Goal: Transaction & Acquisition: Purchase product/service

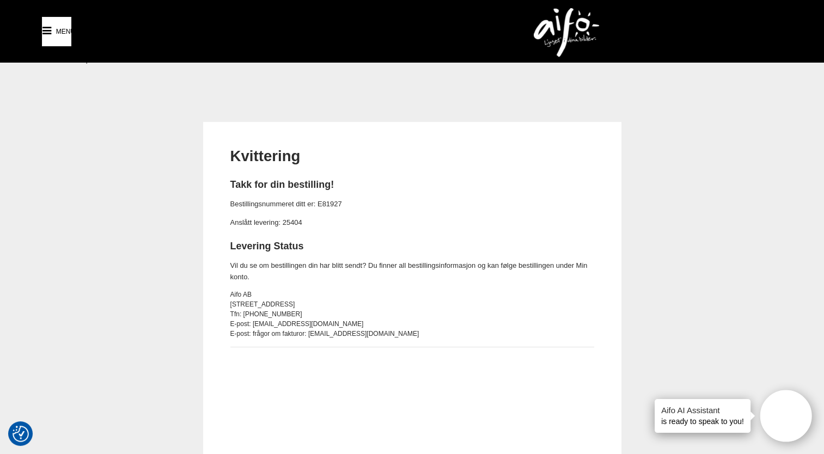
click at [41, 30] on icon at bounding box center [46, 31] width 13 height 16
click at [558, 22] on img at bounding box center [566, 32] width 65 height 49
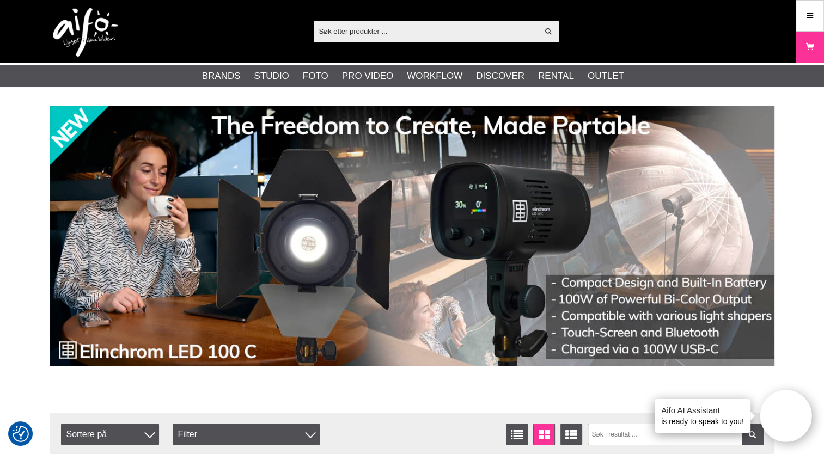
click at [357, 34] on input "text" at bounding box center [426, 31] width 225 height 16
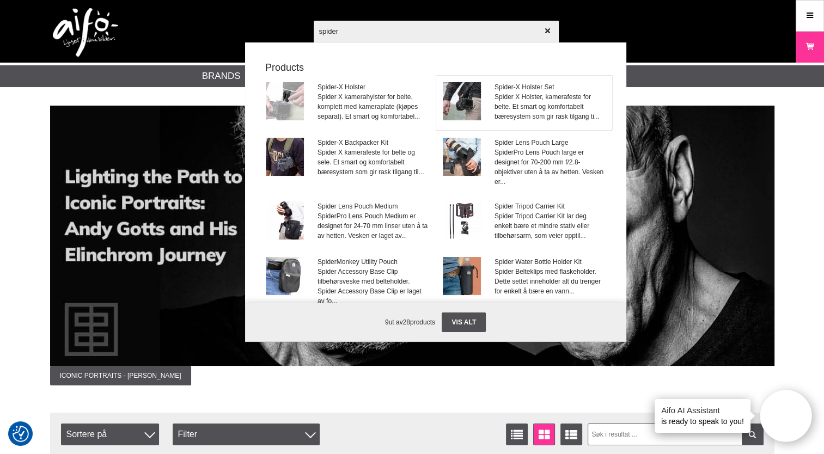
type input "spider"
click at [512, 103] on span "Spider X Holster, kamerafeste for belte. Et smart og komfortabelt bæresystem so…" at bounding box center [550, 106] width 111 height 29
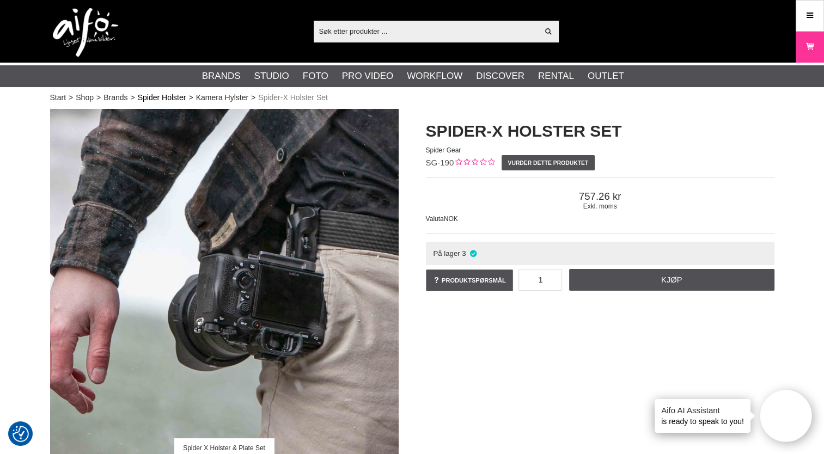
click at [154, 96] on link "Spider Holster" at bounding box center [162, 97] width 48 height 11
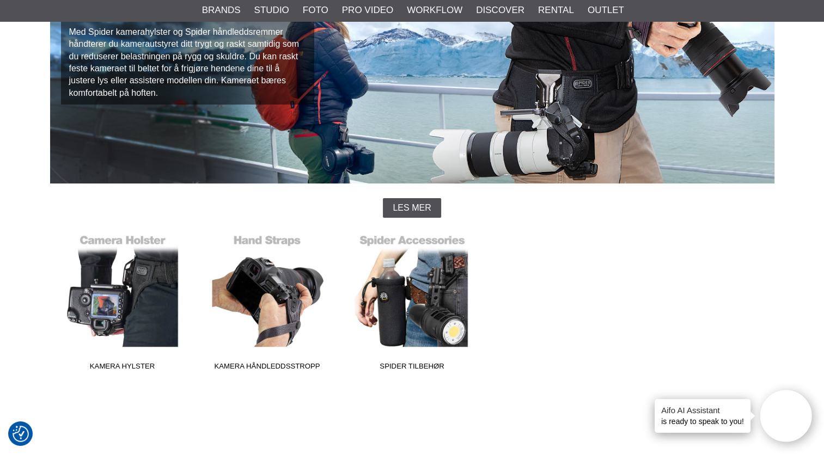
scroll to position [96, 0]
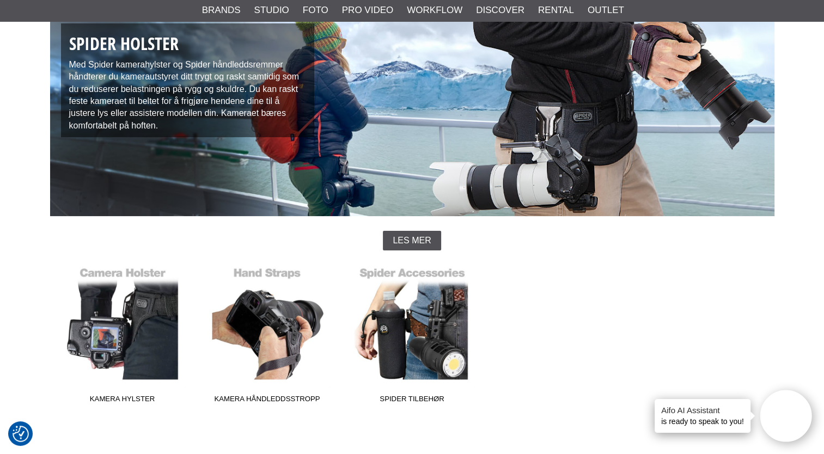
click at [405, 241] on span "Les mer" at bounding box center [412, 241] width 38 height 10
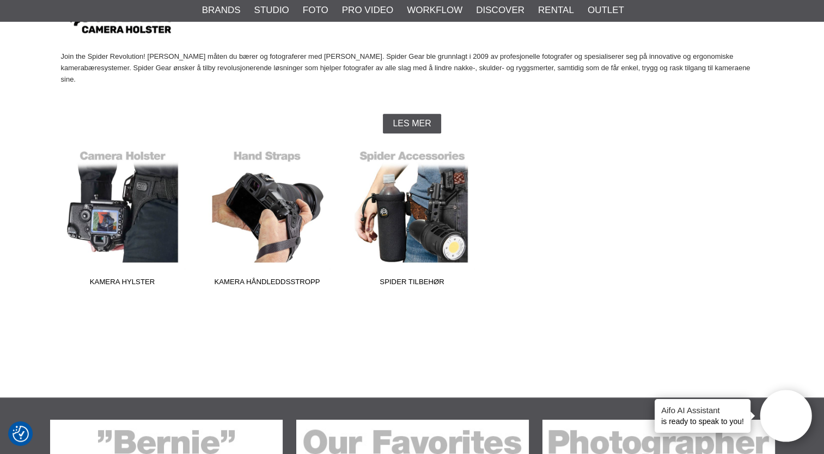
scroll to position [526, 0]
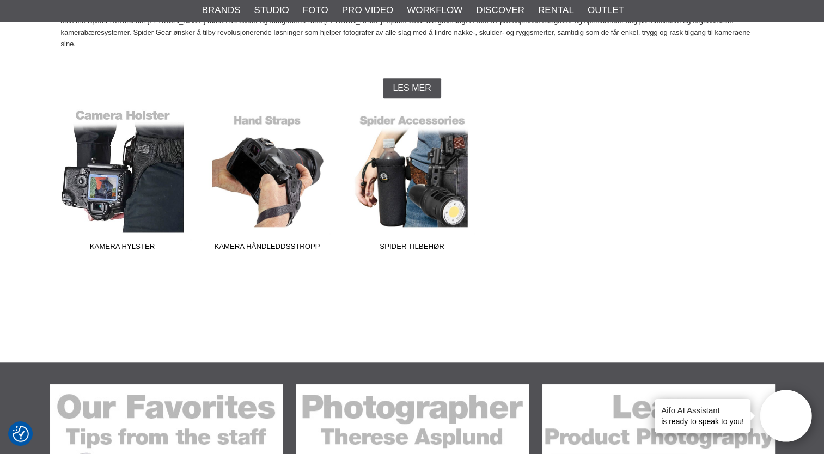
click at [133, 146] on link "Kamera Hylster" at bounding box center [122, 182] width 145 height 147
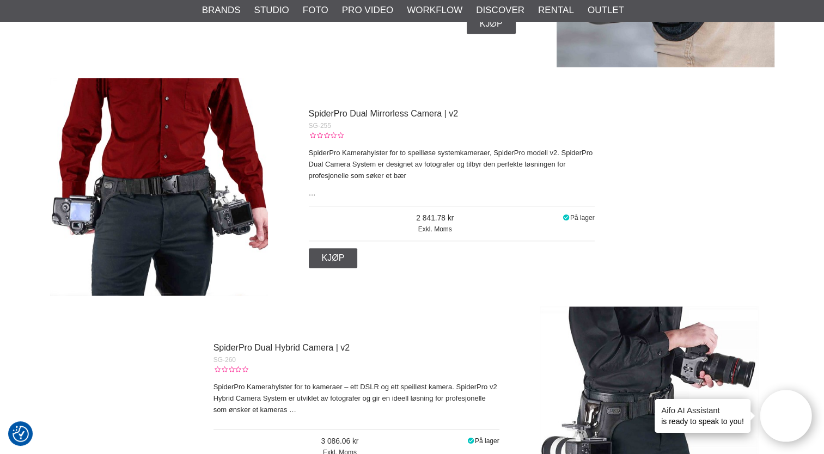
scroll to position [1298, 0]
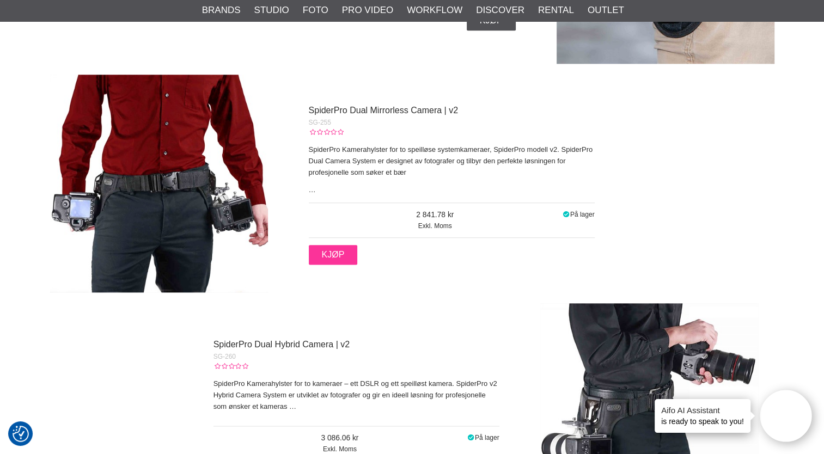
click at [331, 257] on link "Kjøp" at bounding box center [333, 255] width 49 height 20
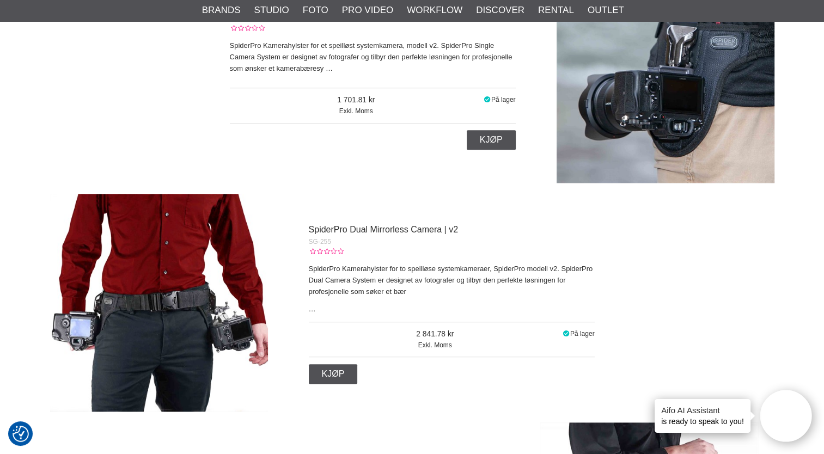
scroll to position [1176, 0]
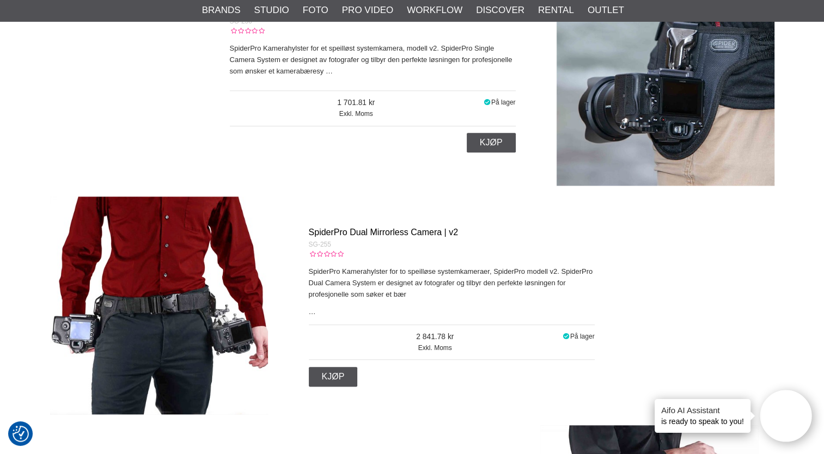
click at [332, 233] on link "SpiderPro Dual Mirrorless Camera | v2" at bounding box center [383, 232] width 149 height 9
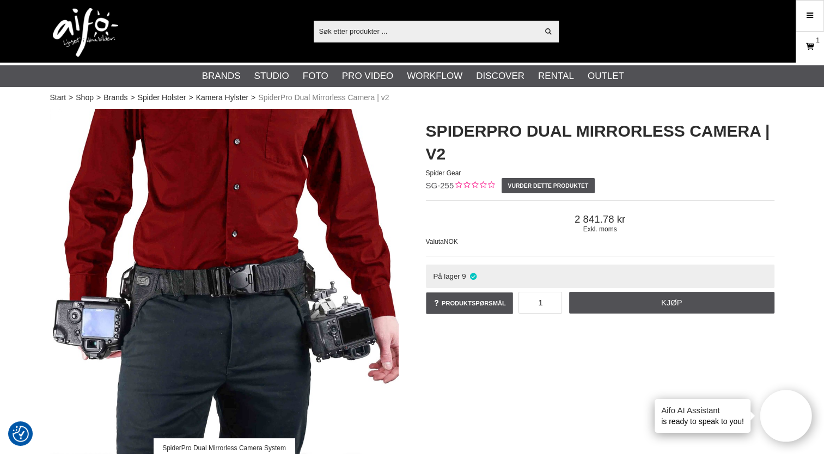
click at [809, 49] on icon at bounding box center [810, 47] width 11 height 12
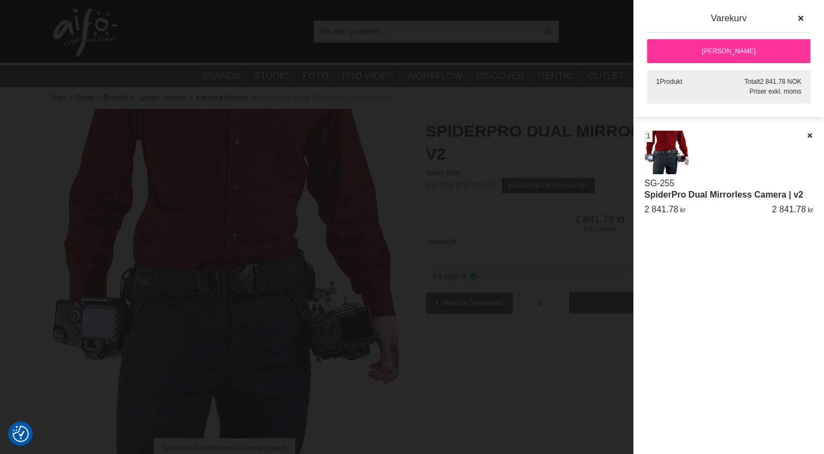
click at [702, 49] on link "[PERSON_NAME]" at bounding box center [728, 51] width 163 height 24
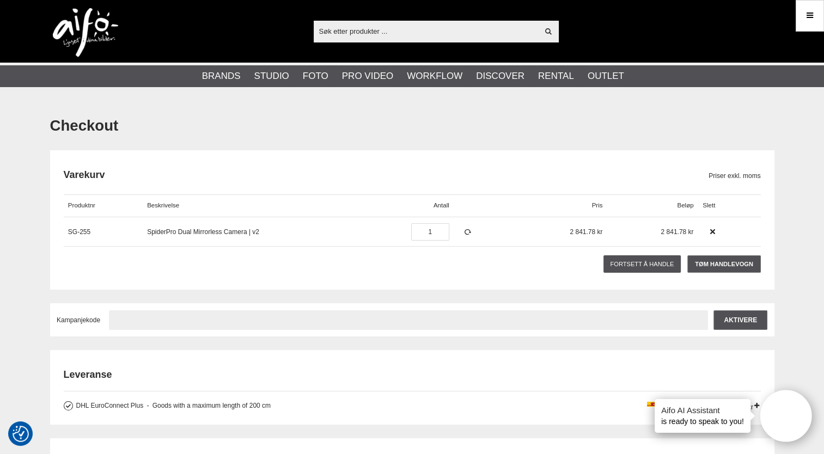
click at [126, 324] on input "text" at bounding box center [408, 321] width 599 height 20
type input "TA2025"
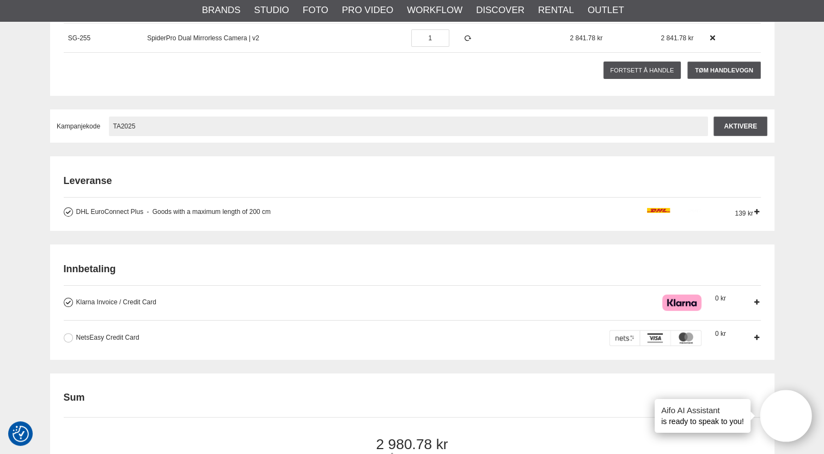
scroll to position [170, 0]
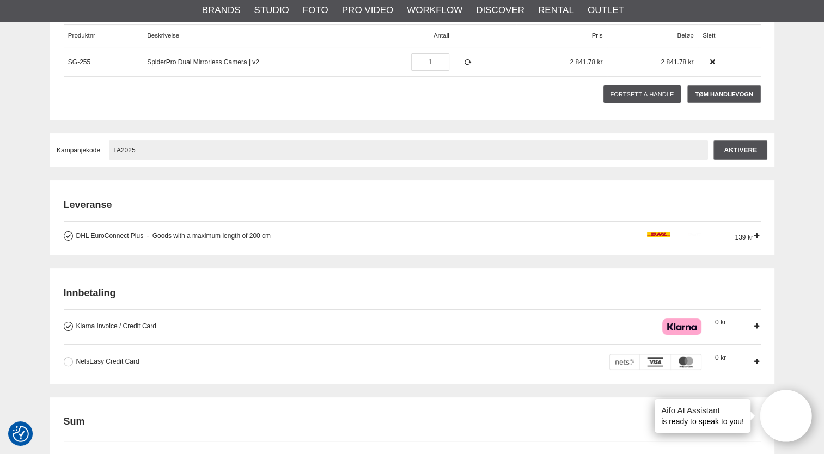
click at [666, 156] on input "TA2025" at bounding box center [408, 151] width 599 height 20
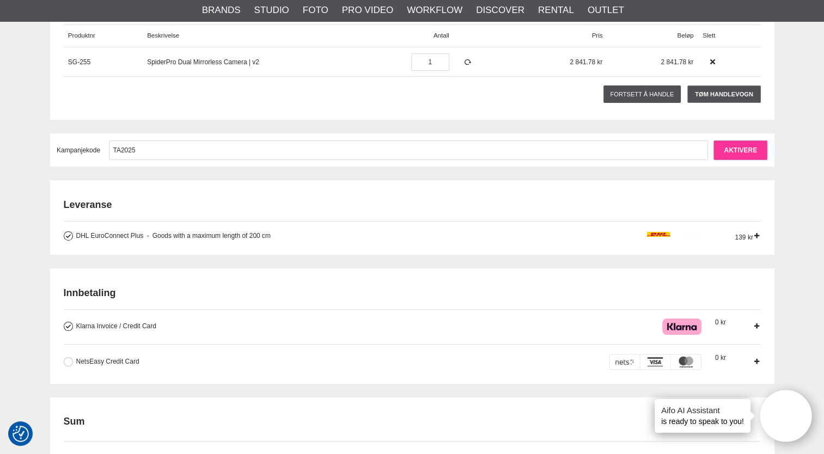
click at [732, 151] on input "Aktivere" at bounding box center [741, 151] width 54 height 20
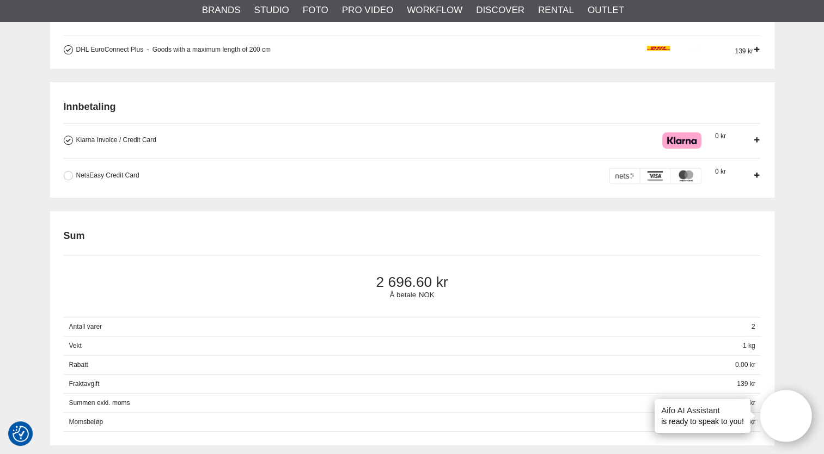
scroll to position [440, 0]
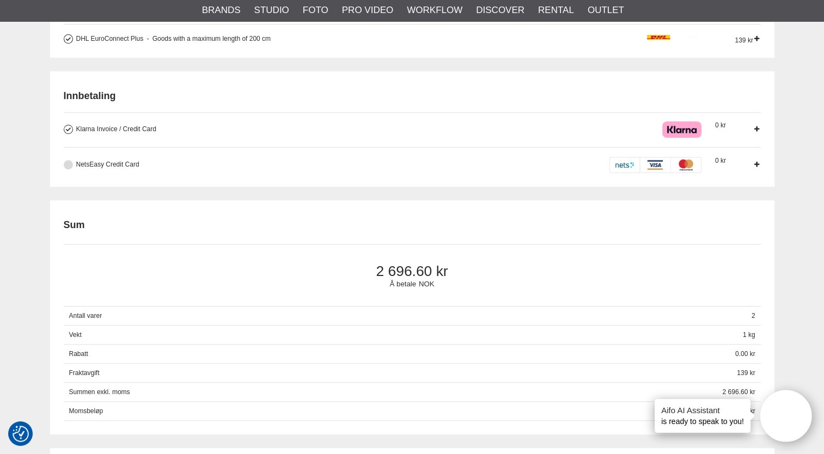
click at [68, 165] on button at bounding box center [68, 164] width 9 height 9
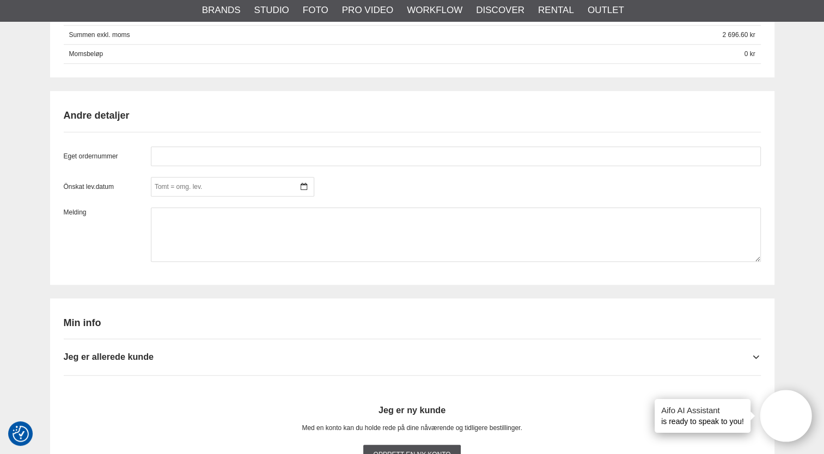
scroll to position [813, 0]
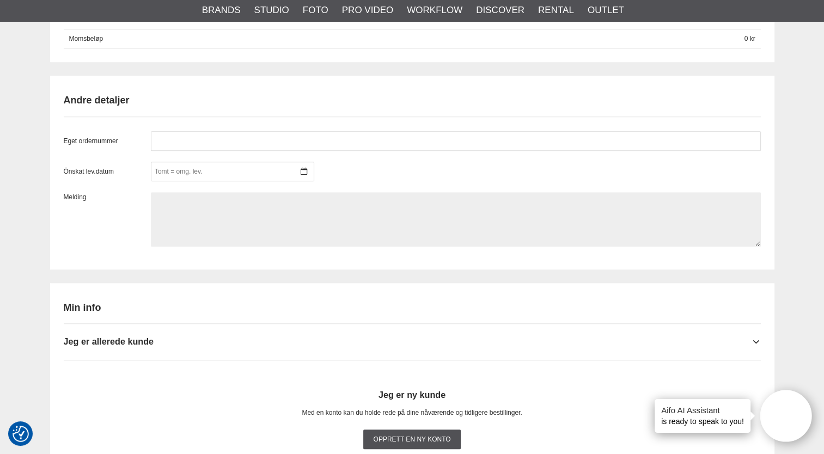
click at [165, 196] on textarea at bounding box center [456, 219] width 610 height 54
click at [273, 228] on textarea "Ønskes levert sammen med ordre" at bounding box center [456, 219] width 610 height 54
paste textarea "ordrenummer er E81927."
click at [327, 200] on textarea "Ønskes levert sammen med ordrenummer er E81927." at bounding box center [456, 219] width 610 height 54
click at [155, 217] on textarea "Ønskes levert sammen med ordrenummer er E81927. Til:" at bounding box center [456, 219] width 610 height 54
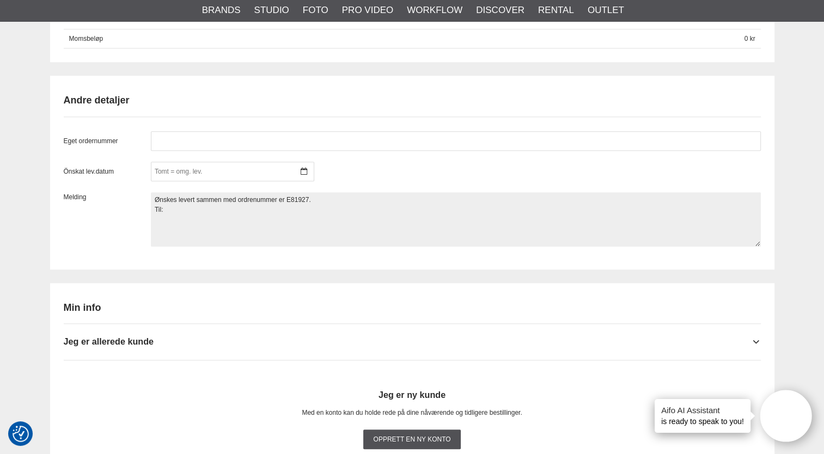
paste textarea "Voith Hydro AB Mäster ahls gata 8 72212 Västerås Att: Johnny Hjerpseth"
click at [169, 232] on textarea "Ønskes levert sammen med ordrenummer er E81927. Til: Voith Hydro AB, Mäster ahl…" at bounding box center [456, 219] width 610 height 54
type textarea "Ønskes levert sammen med ordrenummer er E81927. Til: Voith Hydro AB, Mäster [ST…"
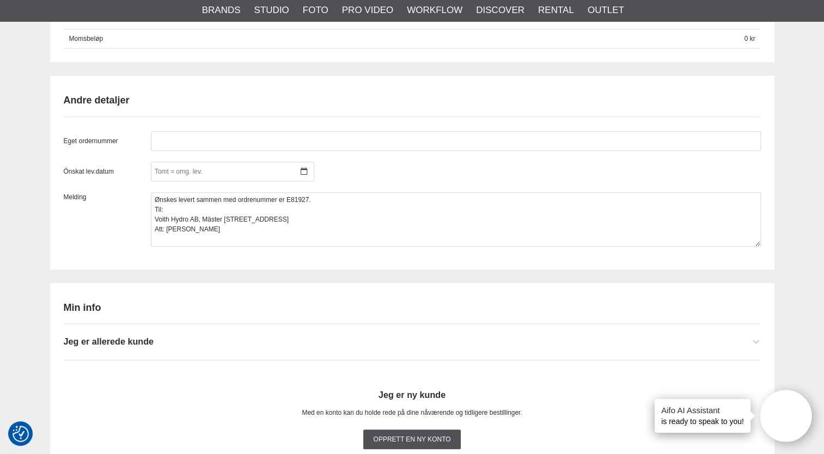
click at [113, 340] on span "Jeg er allerede kunde" at bounding box center [109, 342] width 90 height 10
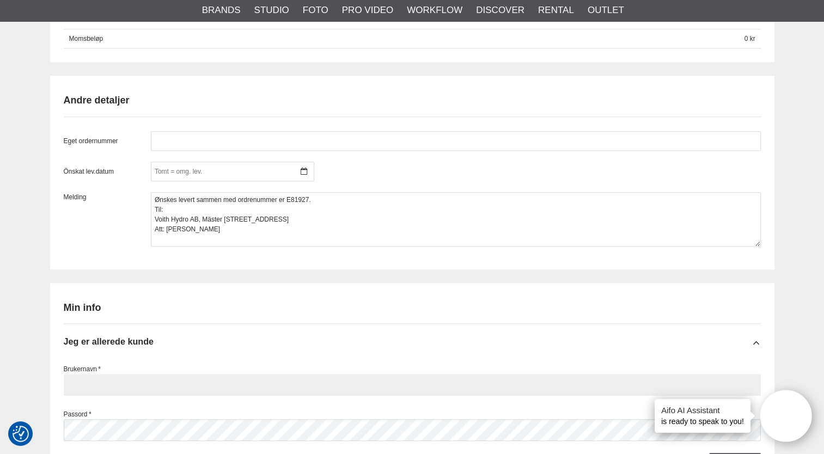
click at [85, 379] on input "text" at bounding box center [412, 385] width 697 height 22
type input "Monica-68@live.no"
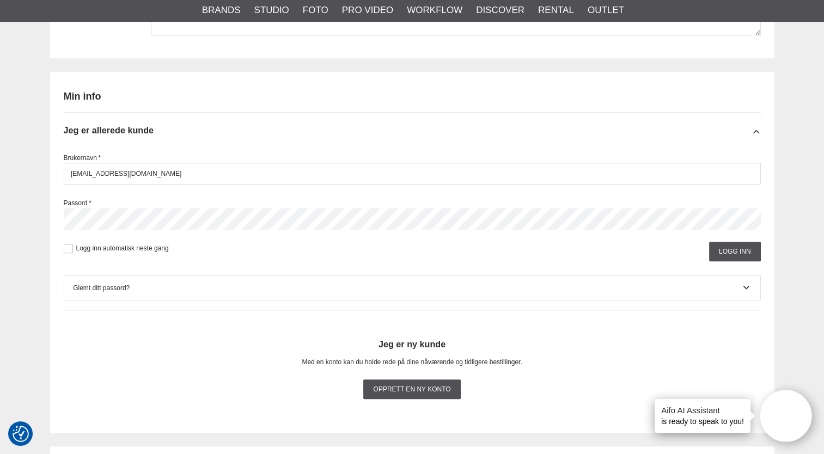
scroll to position [1072, 0]
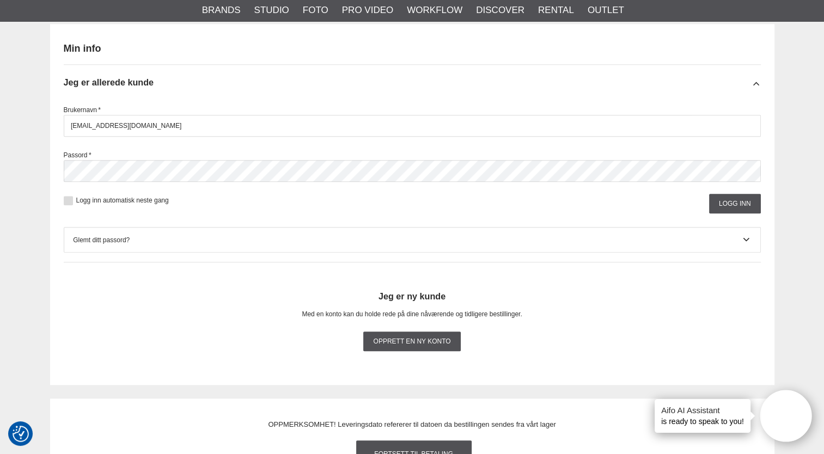
click at [68, 198] on button at bounding box center [68, 200] width 9 height 9
click at [733, 196] on input "Logg inn" at bounding box center [735, 204] width 52 height 20
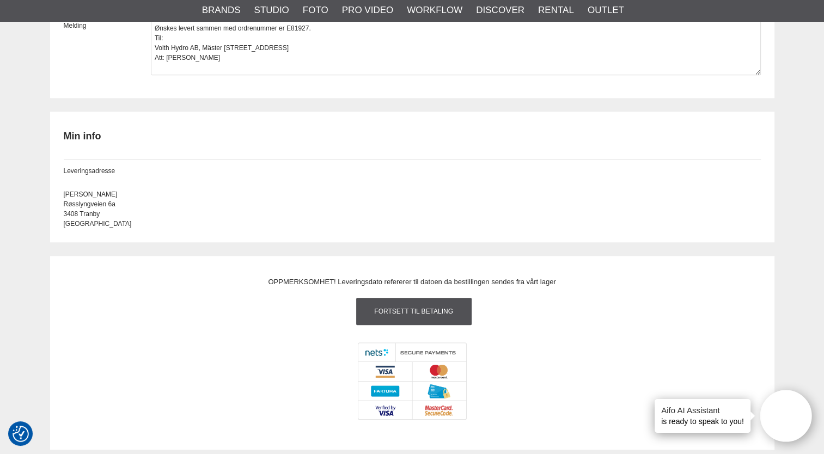
scroll to position [991, 0]
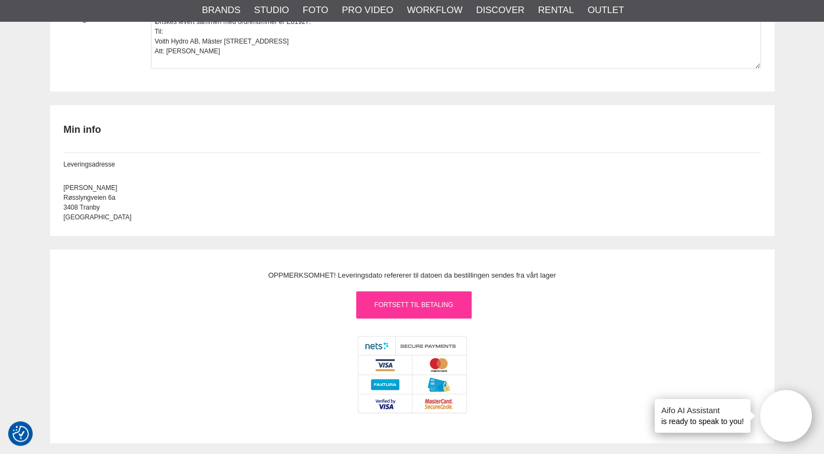
click at [403, 297] on link "Fortsett til betaling" at bounding box center [413, 304] width 115 height 27
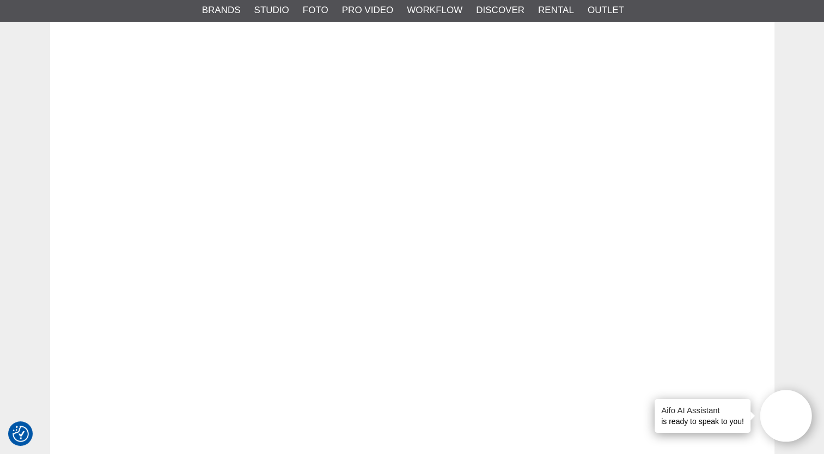
scroll to position [1275, 0]
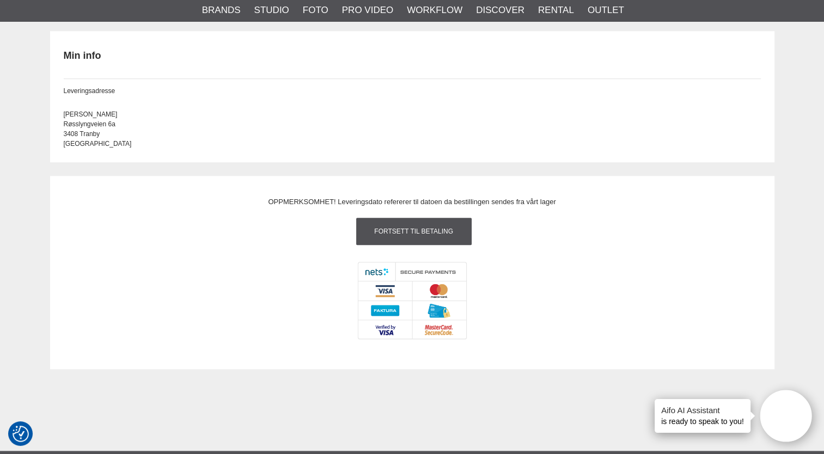
scroll to position [1041, 0]
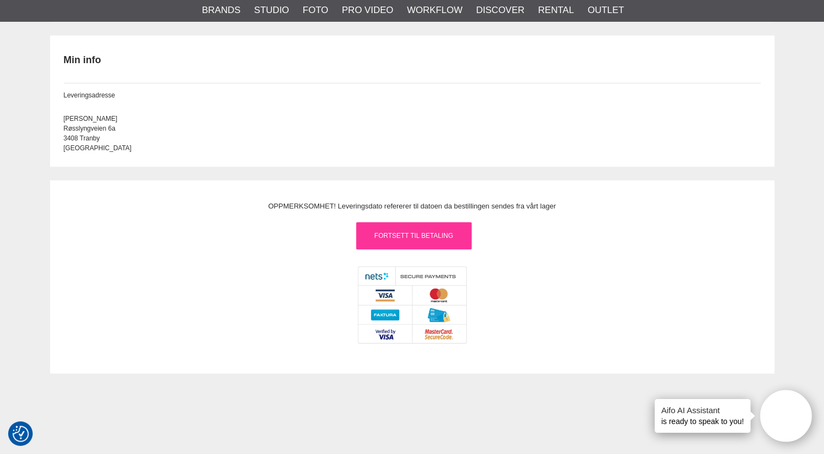
click at [421, 238] on link "Fortsett til betaling" at bounding box center [413, 235] width 115 height 27
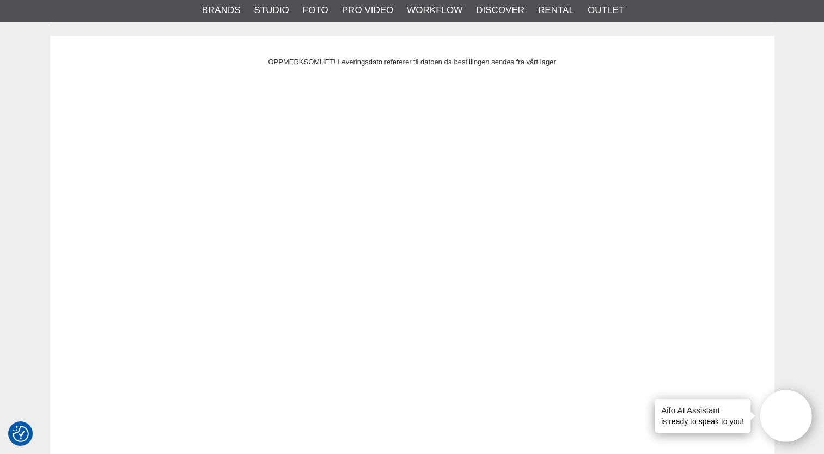
scroll to position [1256, 0]
